Goal: Information Seeking & Learning: Learn about a topic

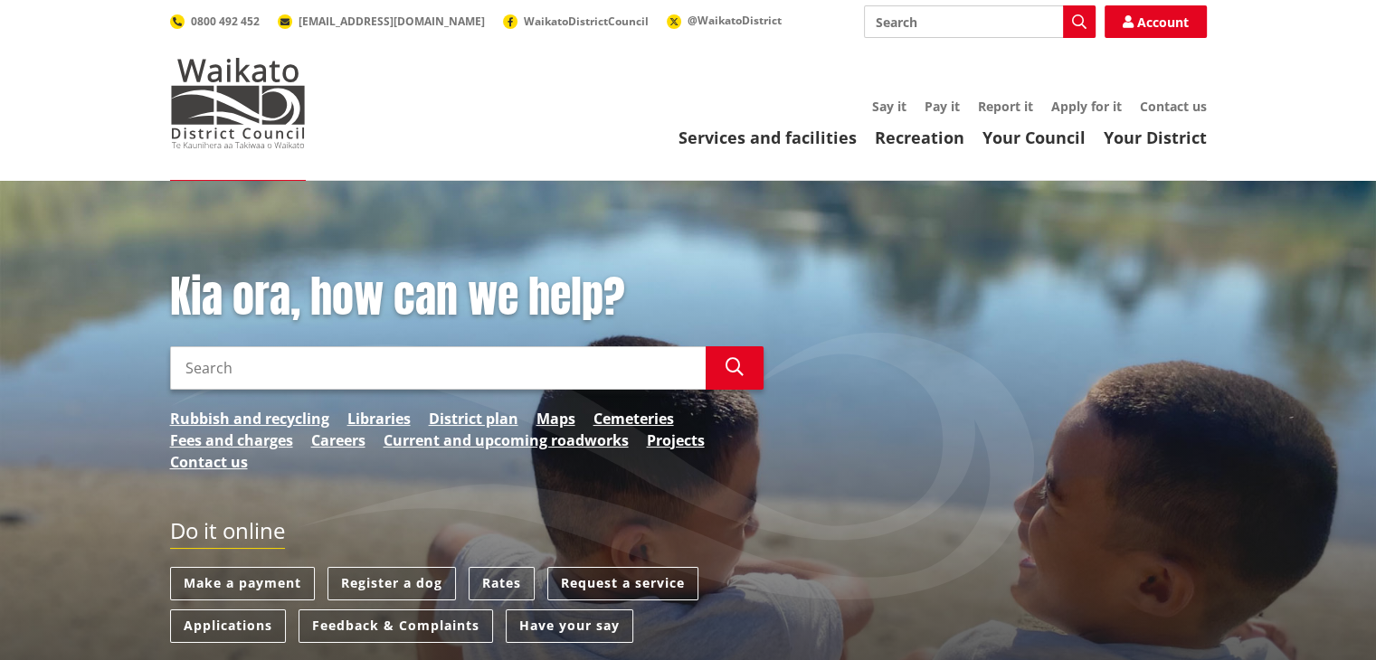
click at [438, 371] on input "Search" at bounding box center [437, 367] width 535 height 43
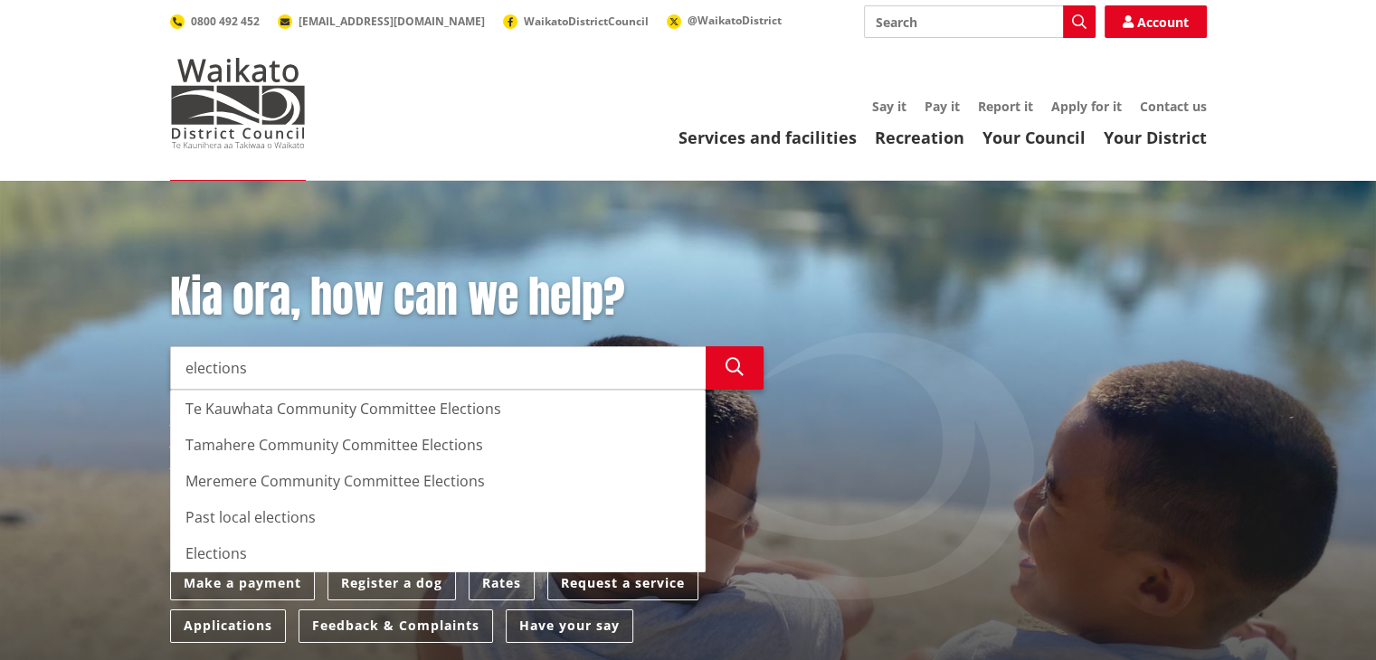
type input "elections"
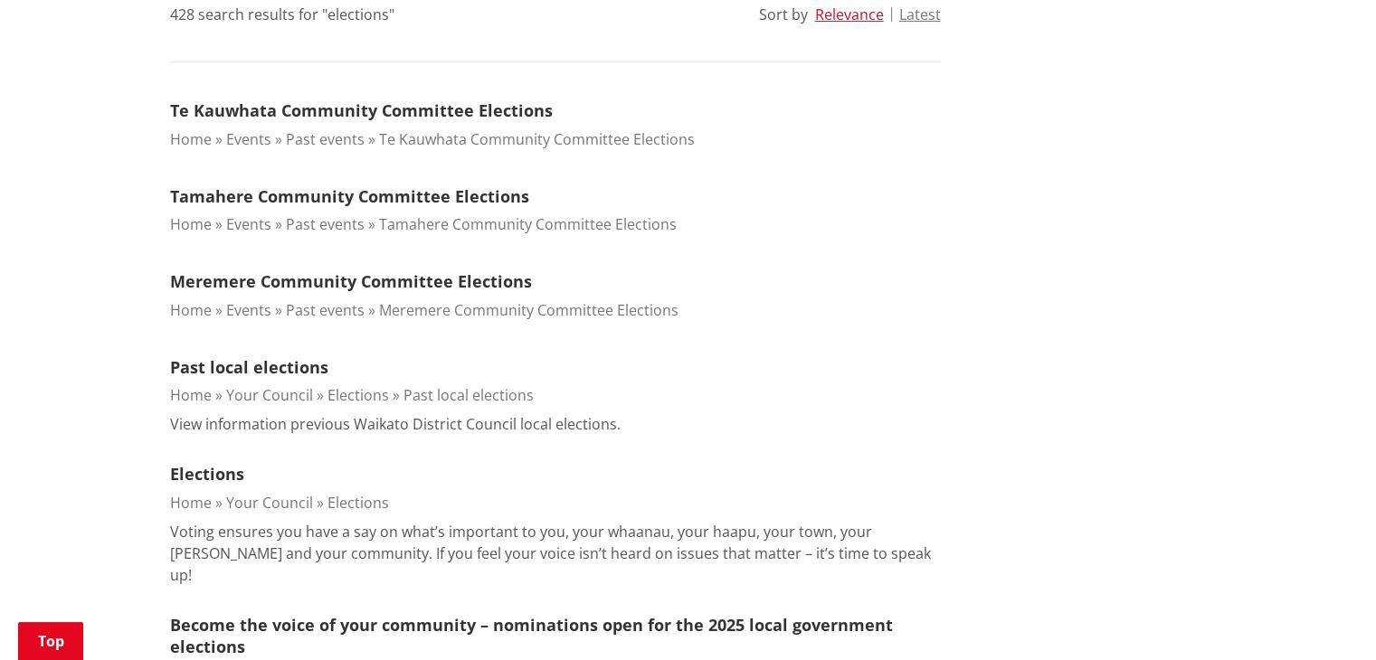
scroll to position [503, 0]
click at [211, 465] on link "Elections" at bounding box center [207, 474] width 74 height 22
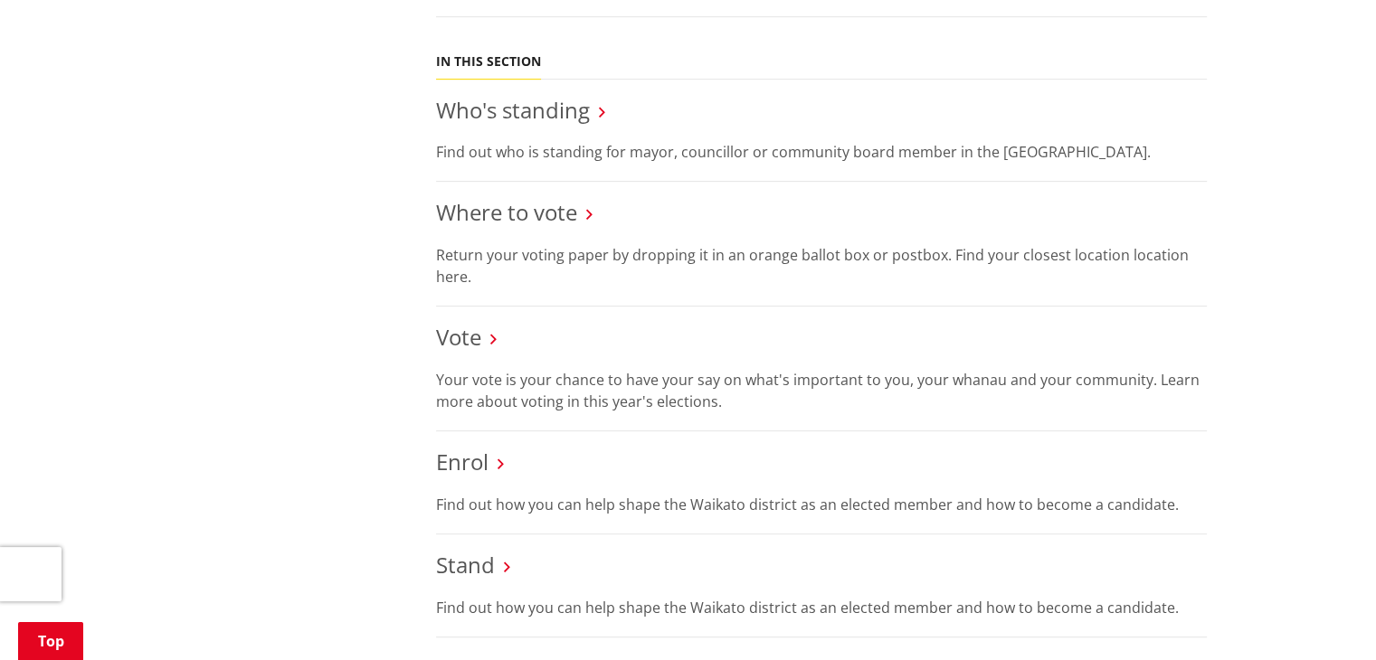
click at [465, 346] on link "Vote" at bounding box center [458, 337] width 45 height 30
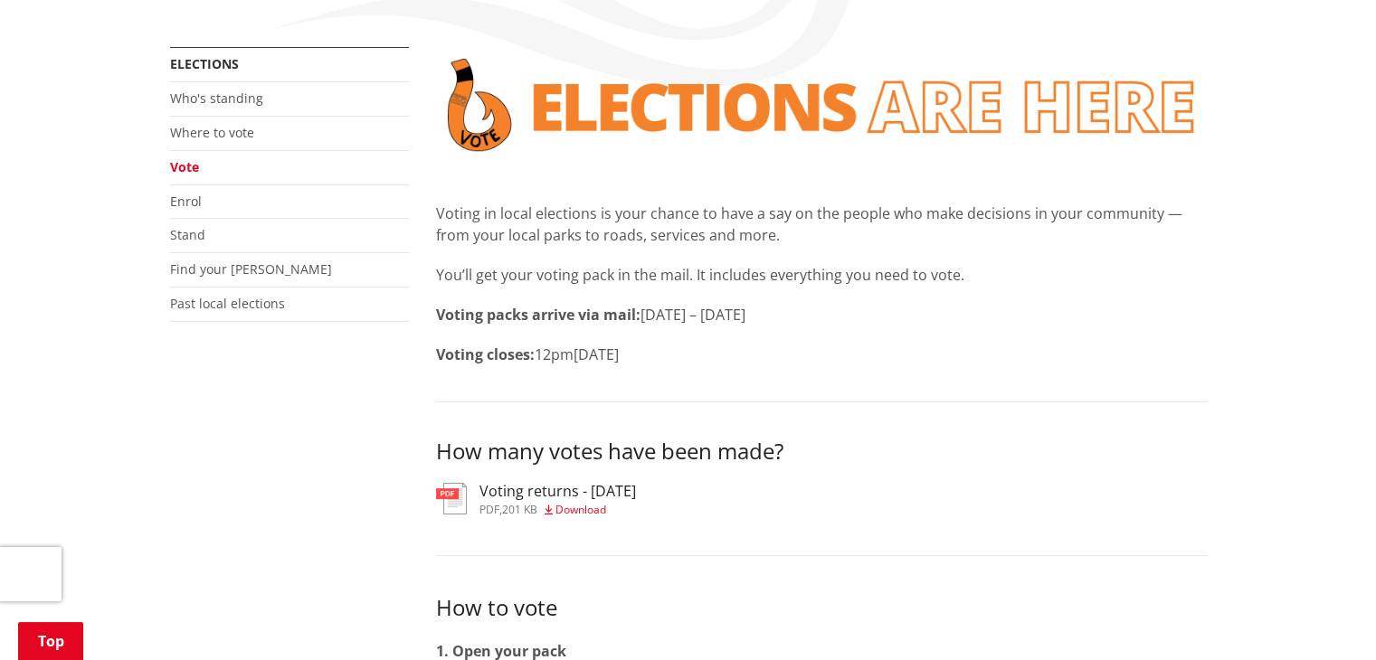
scroll to position [322, 0]
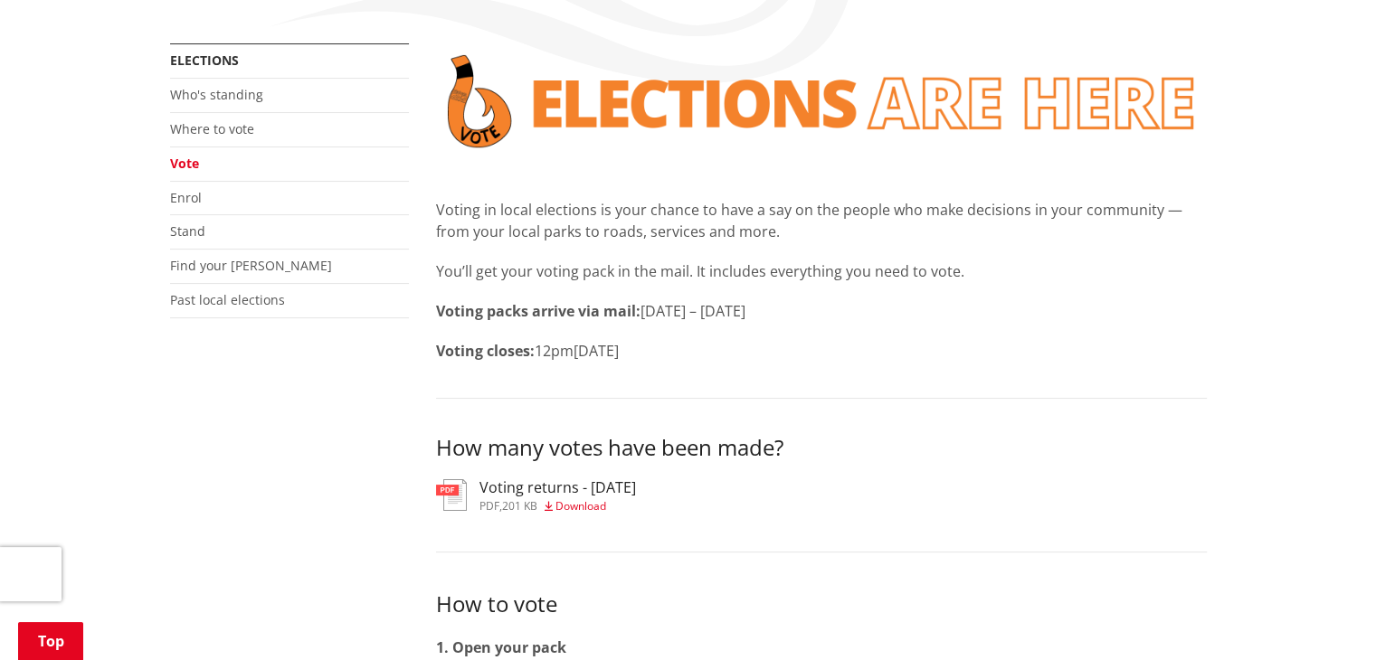
click at [580, 510] on span "Download" at bounding box center [580, 505] width 51 height 15
